Goal: Information Seeking & Learning: Learn about a topic

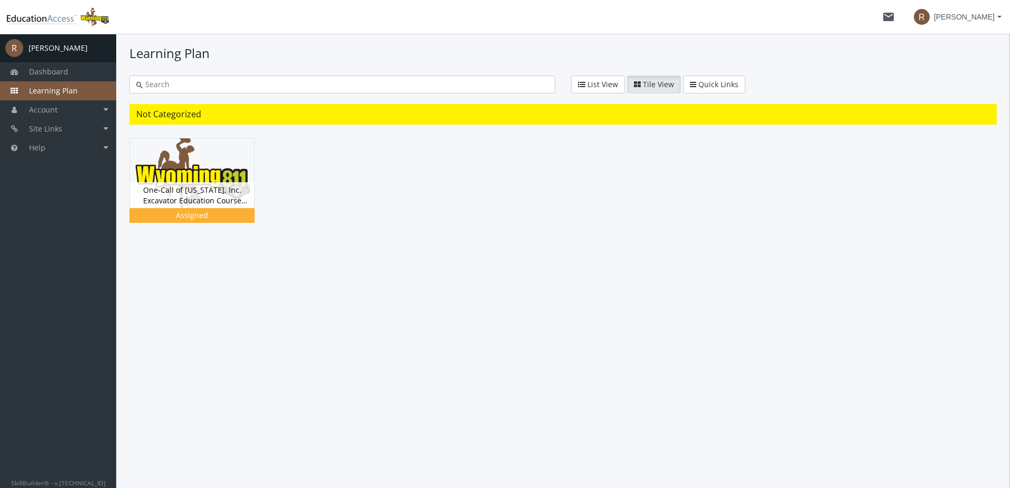
click at [435, 278] on main-section "Learning Plan List View Tile View Quick Links Quick Links Learning Path Not Cat…" at bounding box center [562, 162] width 867 height 237
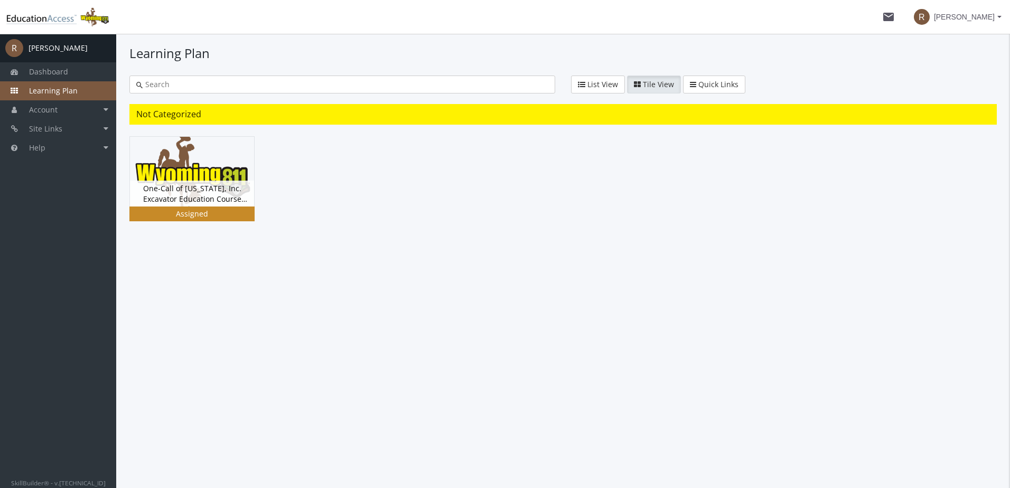
click at [206, 201] on div "One-Call of [US_STATE], Inc. Excavator Education Course Version 5.0 Status Grou…" at bounding box center [192, 194] width 124 height 26
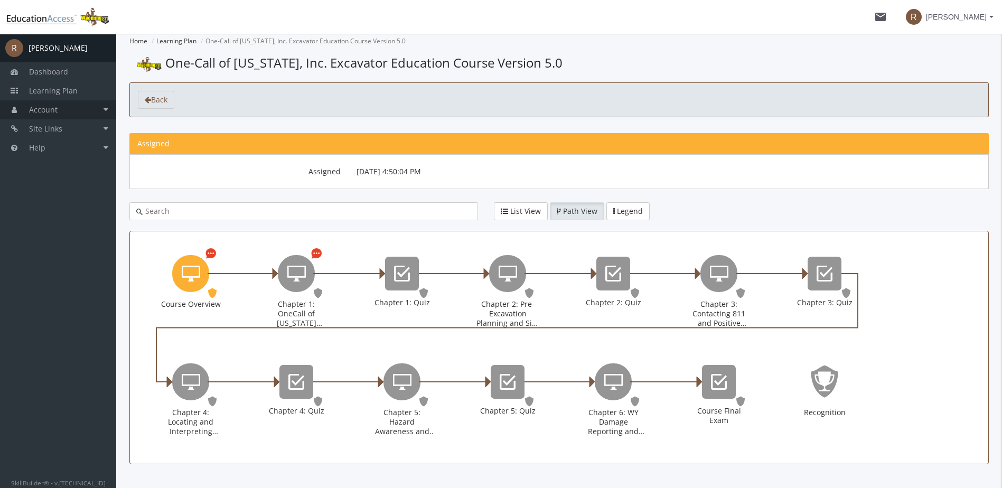
click at [102, 111] on link "Account" at bounding box center [58, 109] width 116 height 19
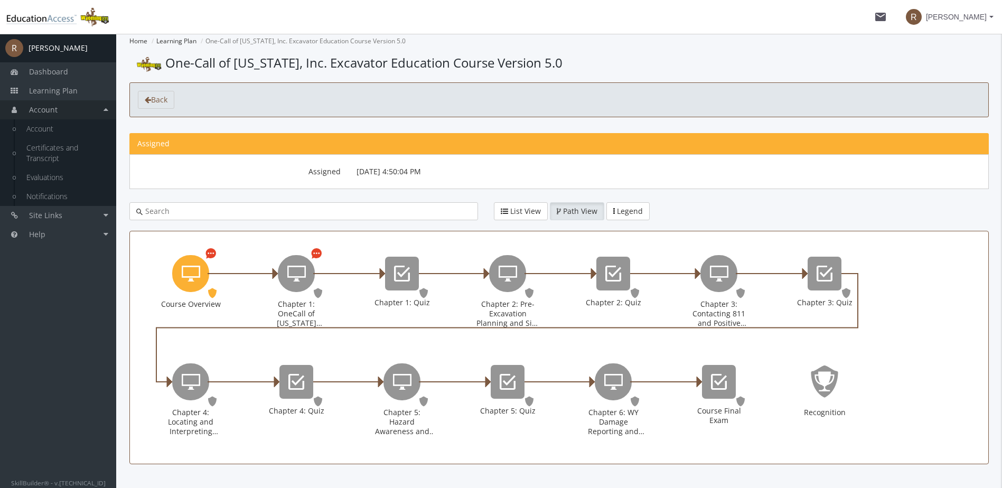
click at [102, 111] on link "Account" at bounding box center [58, 109] width 116 height 19
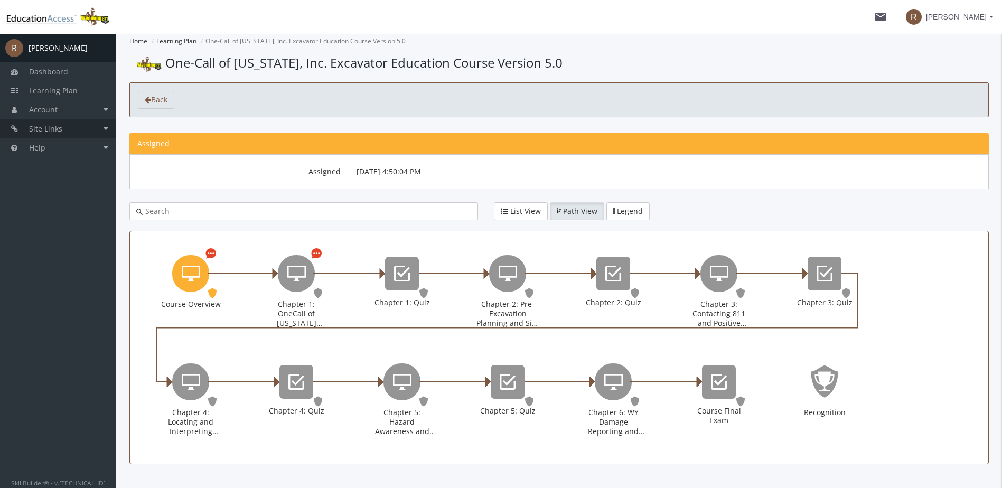
click at [106, 129] on link "Site Links" at bounding box center [58, 128] width 116 height 19
click at [191, 278] on icon "Course Overview" at bounding box center [191, 273] width 18 height 21
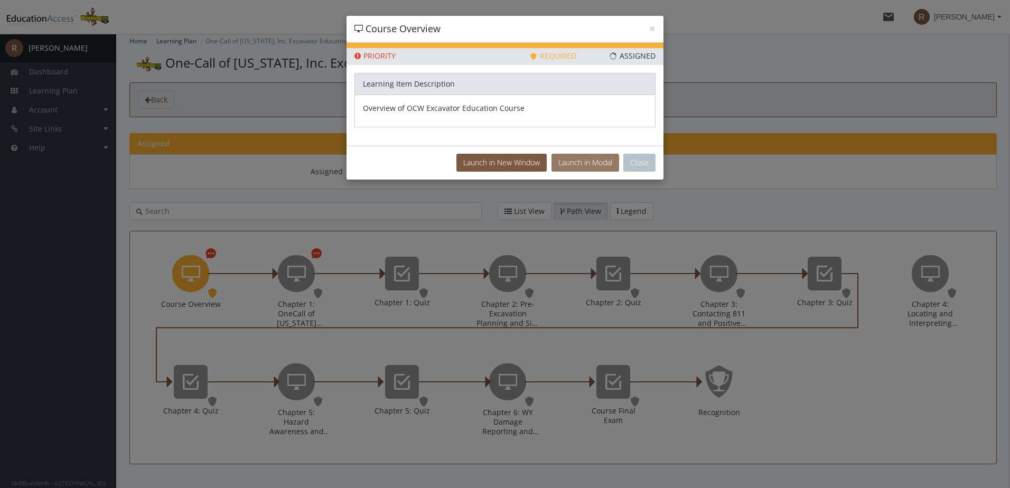
click at [579, 163] on button "Launch in Modal" at bounding box center [585, 163] width 68 height 18
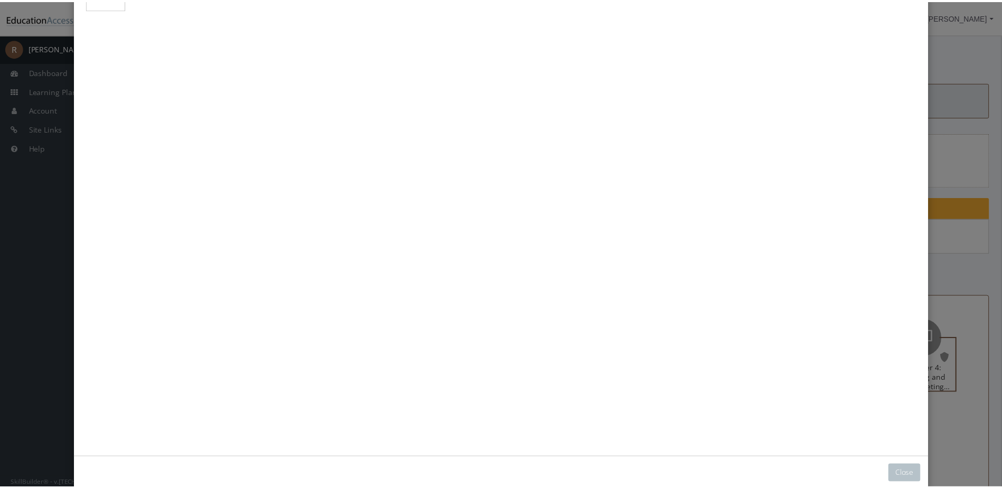
scroll to position [124, 0]
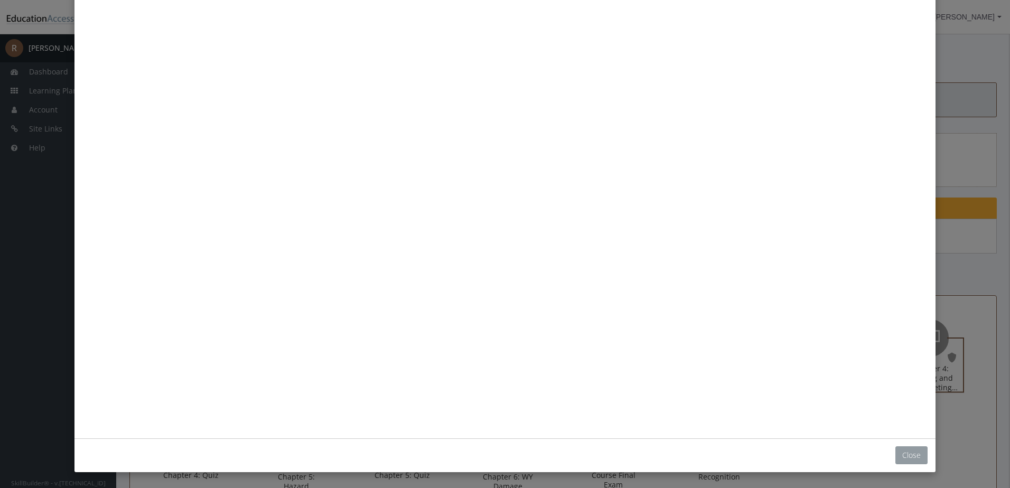
click at [909, 457] on button "Close" at bounding box center [911, 455] width 32 height 18
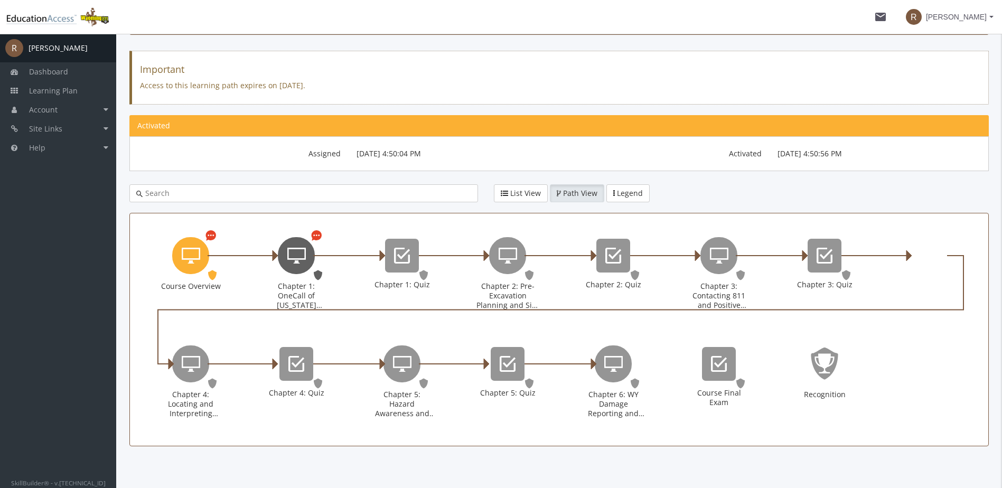
scroll to position [93, 0]
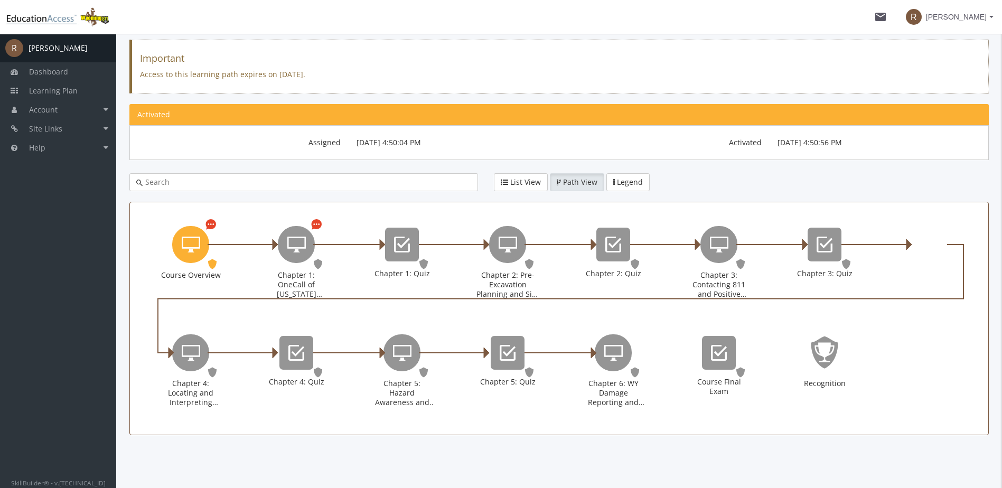
click at [990, 18] on span "R [PERSON_NAME]" at bounding box center [950, 16] width 88 height 19
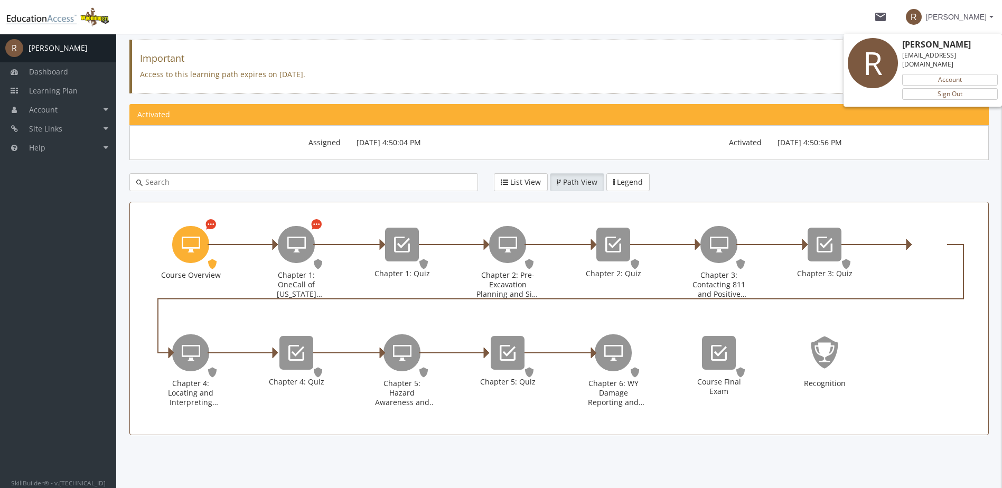
click at [834, 17] on div at bounding box center [501, 244] width 1002 height 488
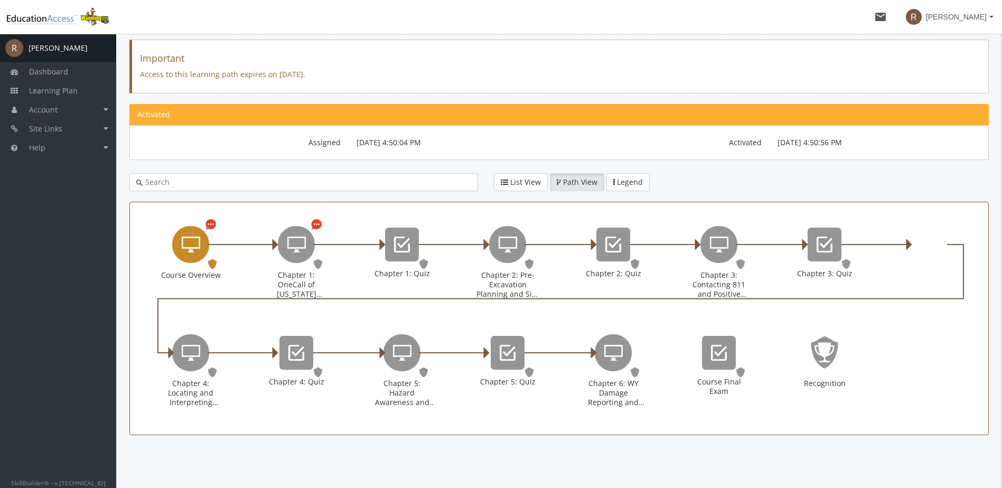
click at [191, 247] on icon "Course Overview" at bounding box center [191, 244] width 18 height 21
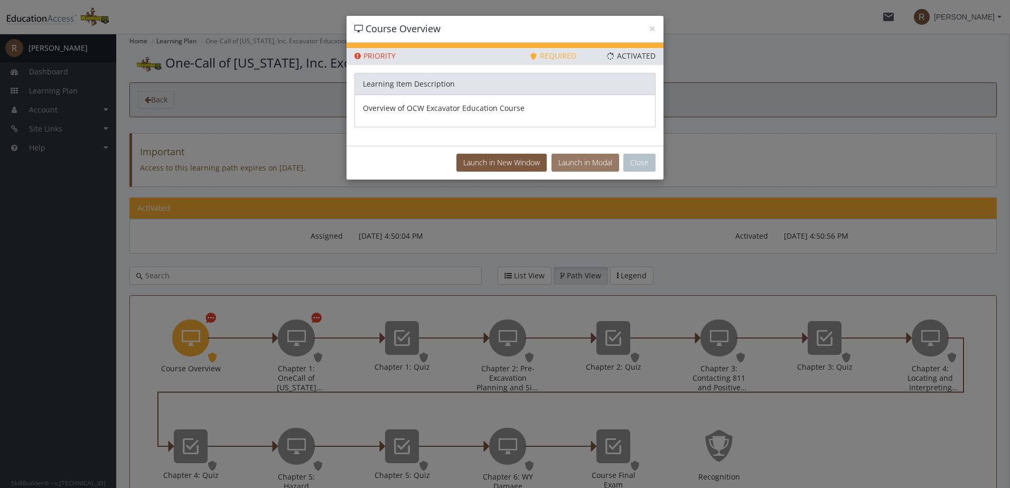
click at [607, 166] on button "Launch in Modal" at bounding box center [585, 163] width 68 height 18
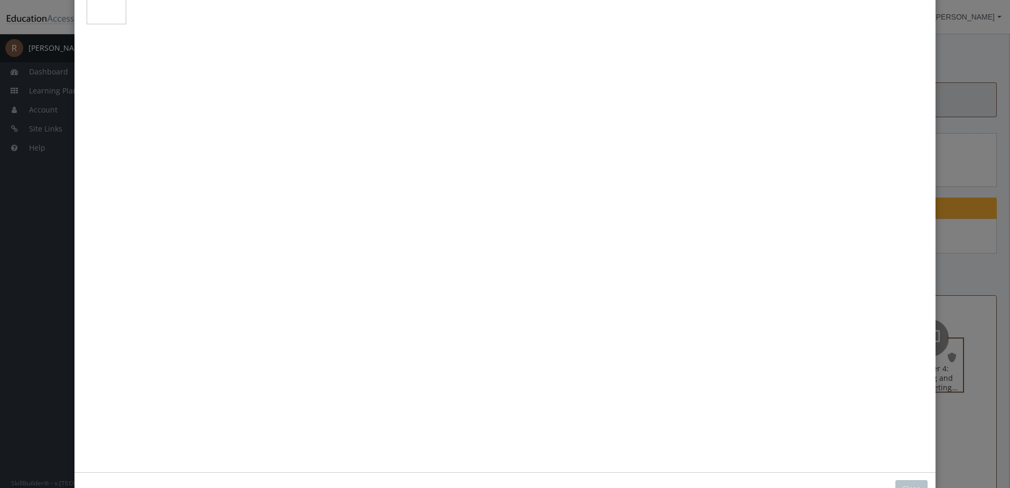
scroll to position [71, 0]
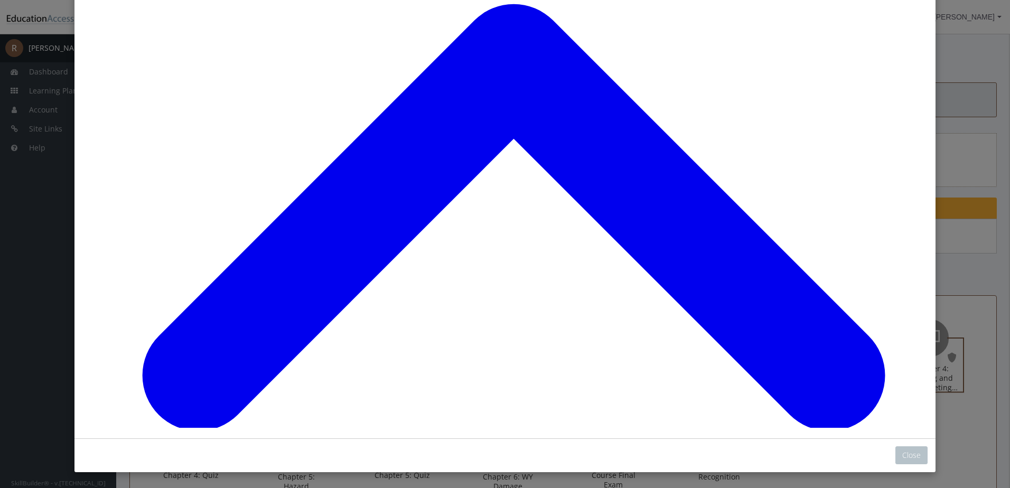
scroll to position [741, 0]
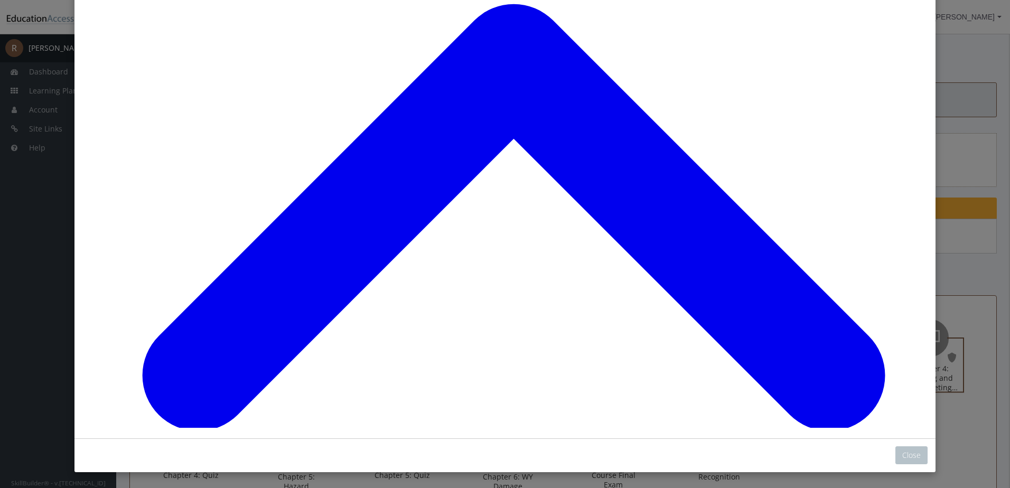
scroll to position [1053, 0]
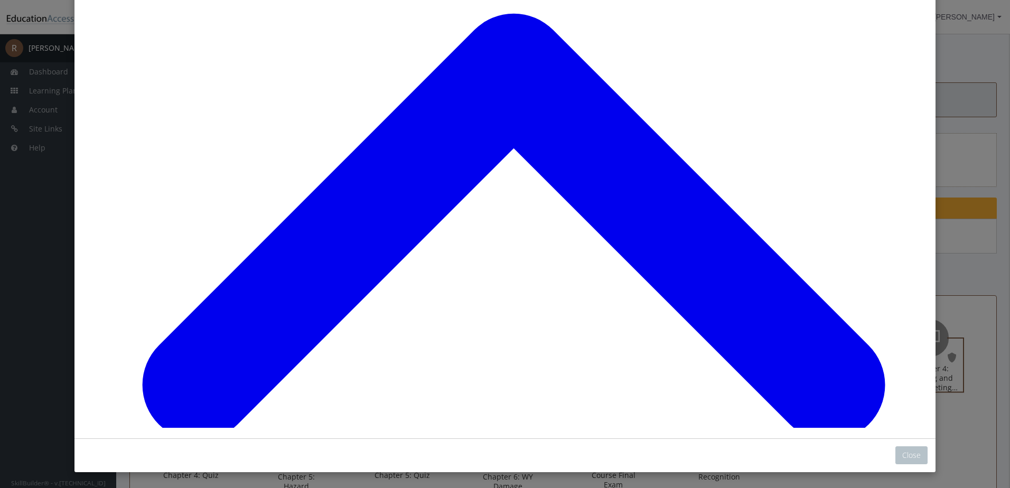
scroll to position [1526, 0]
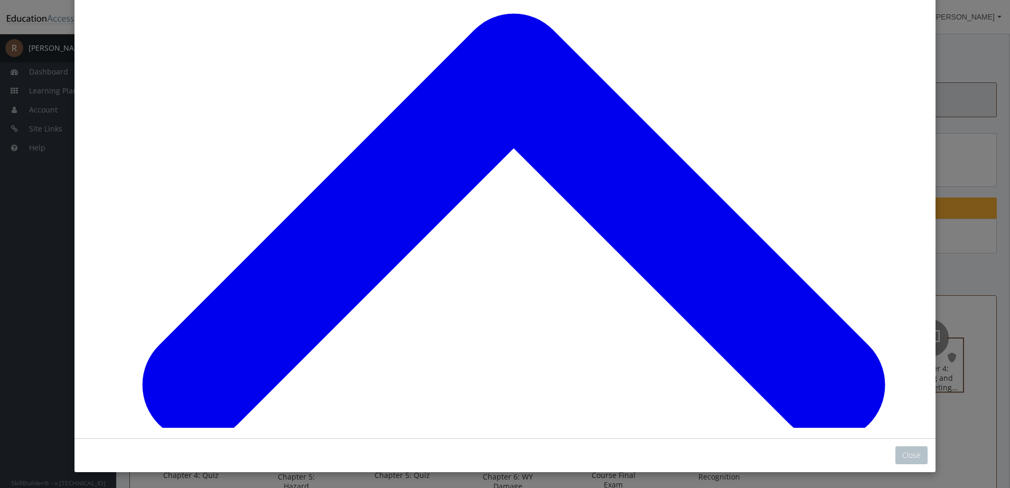
click at [909, 454] on button "Close" at bounding box center [911, 455] width 32 height 18
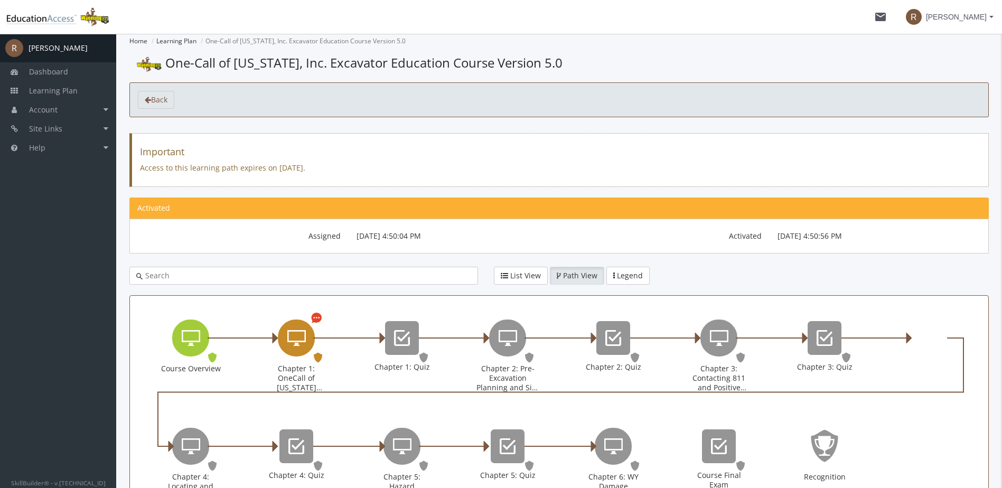
click at [292, 337] on icon "Chapter 1: OneCall of Wyoming Introduction" at bounding box center [296, 337] width 18 height 21
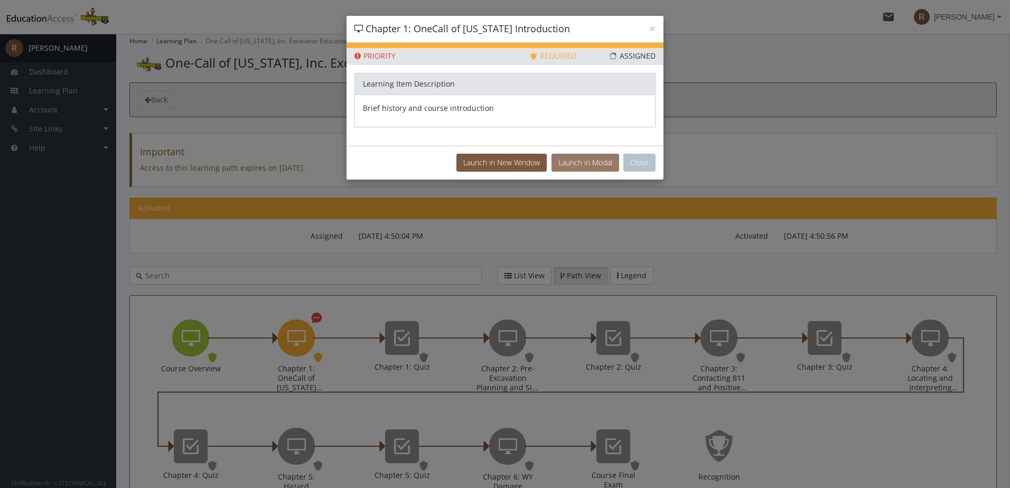
click at [567, 163] on button "Launch in Modal" at bounding box center [585, 163] width 68 height 18
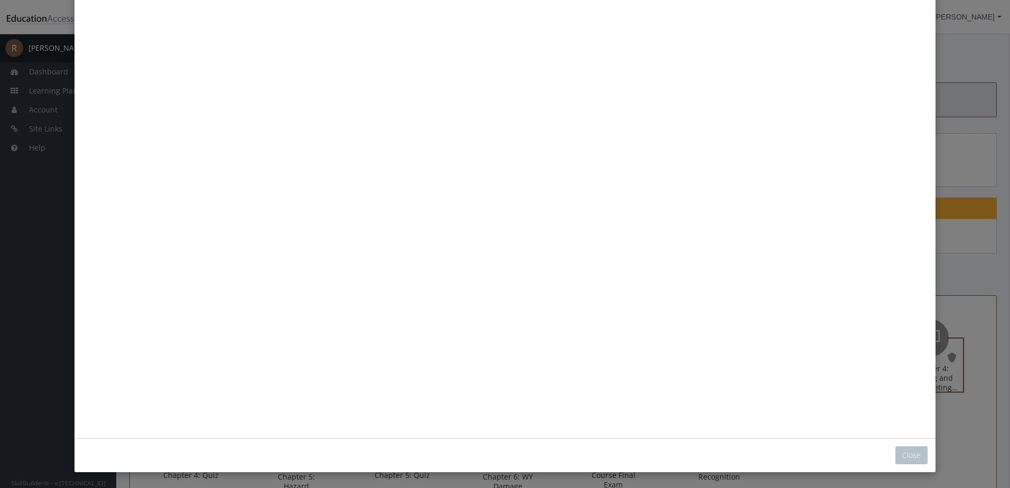
scroll to position [18, 0]
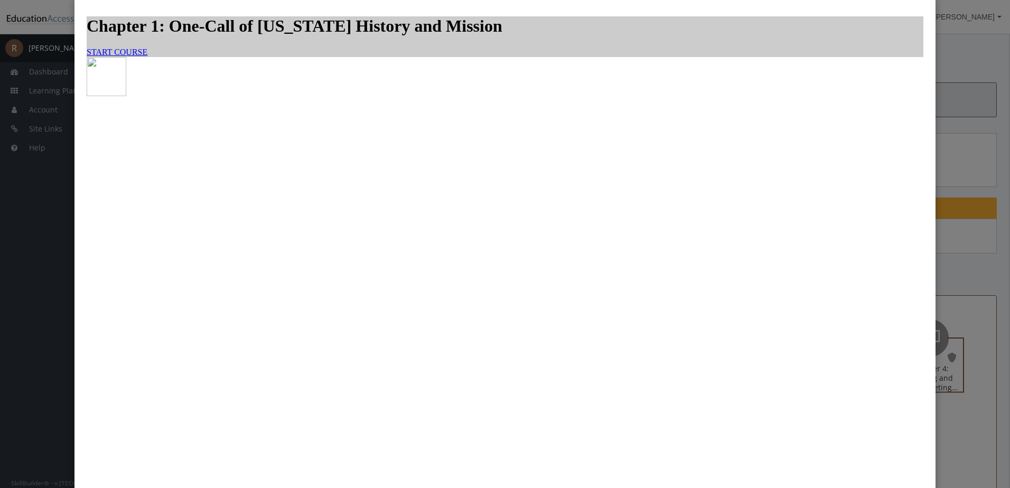
click at [147, 57] on span "START COURSE" at bounding box center [117, 52] width 61 height 9
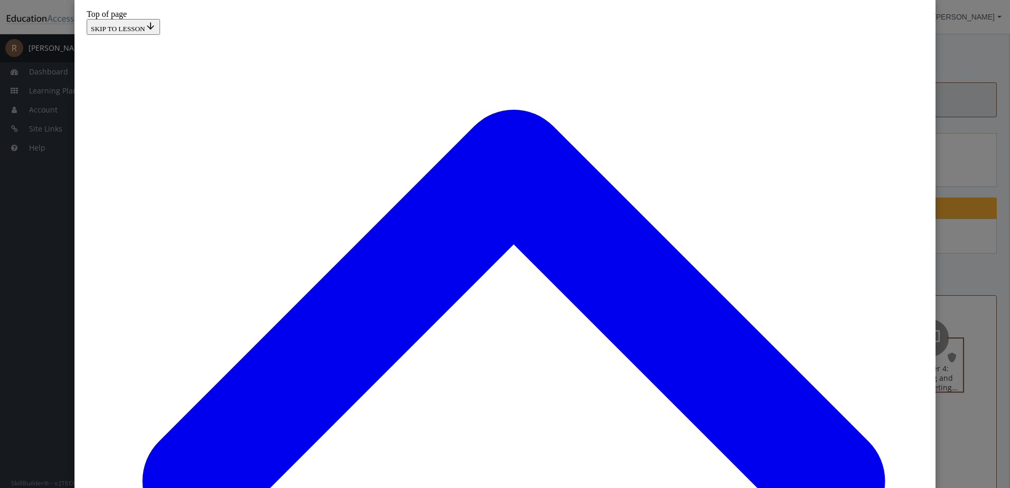
scroll to position [106, 0]
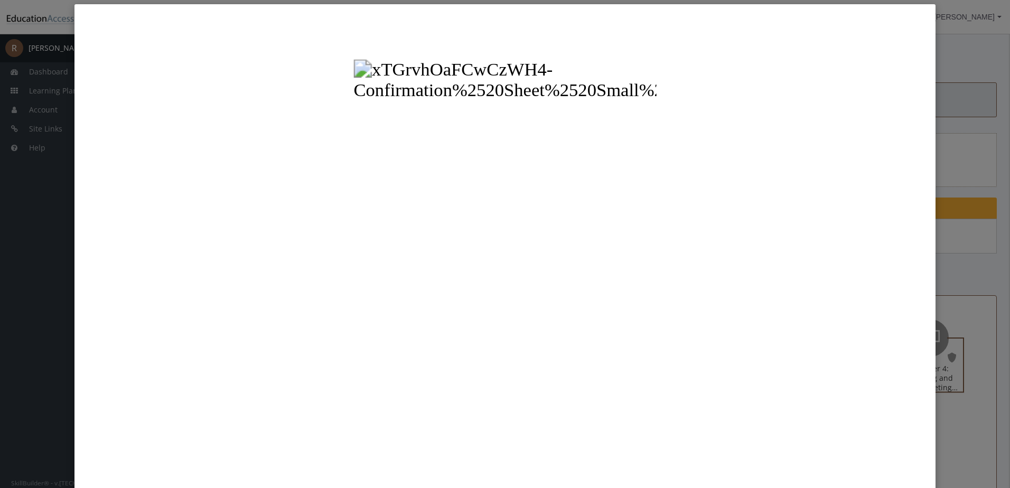
scroll to position [0, 0]
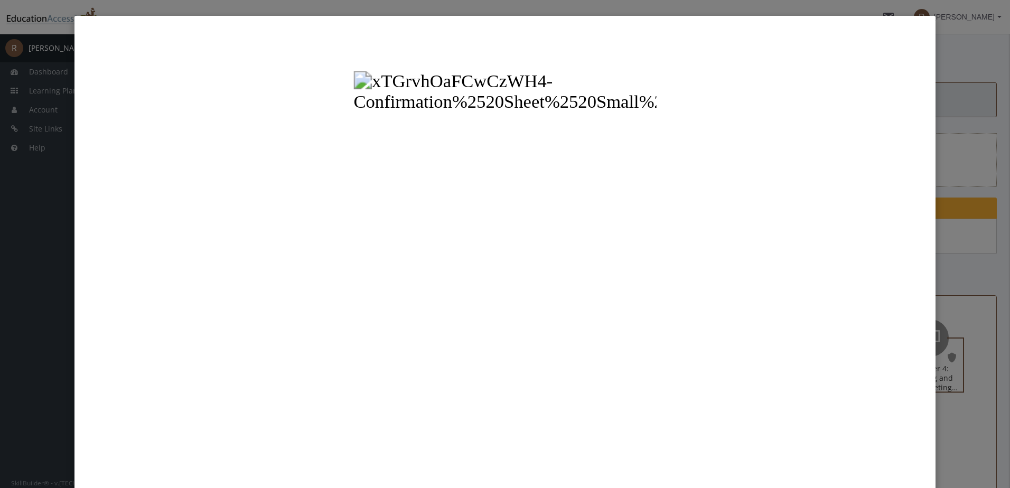
click at [723, 106] on button "Unzoom image" at bounding box center [504, 288] width 845 height 528
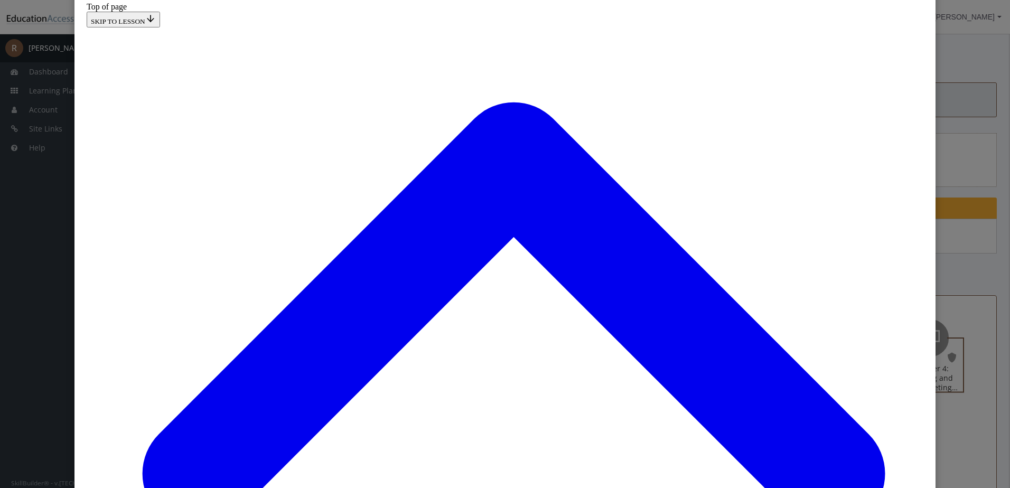
scroll to position [53, 0]
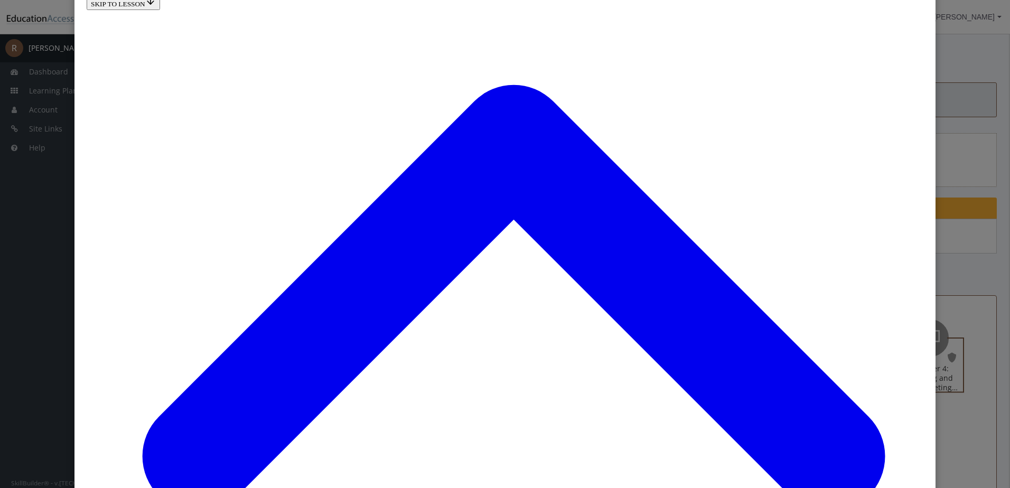
drag, startPoint x: 327, startPoint y: 338, endPoint x: 223, endPoint y: 340, distance: 104.6
